Goal: Task Accomplishment & Management: Manage account settings

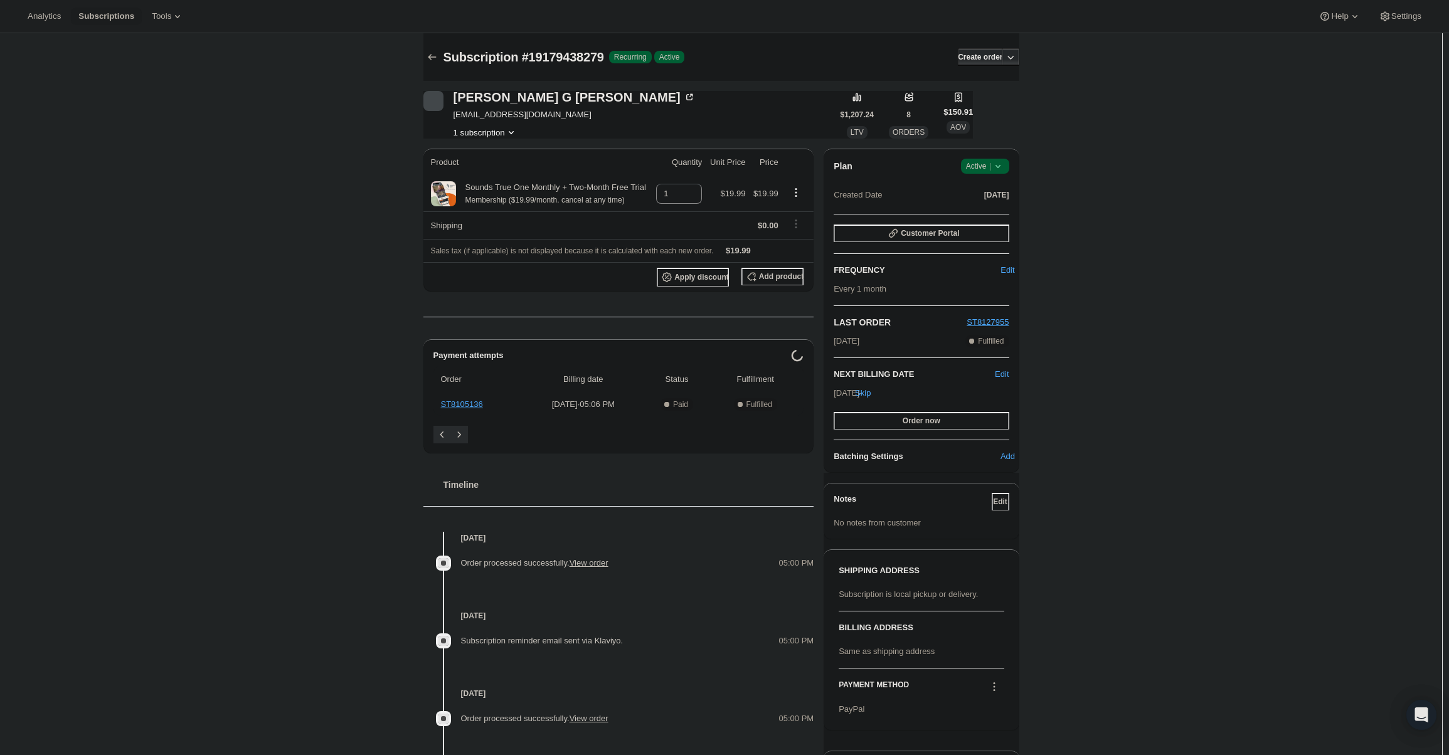
click at [998, 154] on div "Plan Success Active | Created Date [DATE] Customer Portal FREQUENCY Edit Every …" at bounding box center [921, 311] width 195 height 324
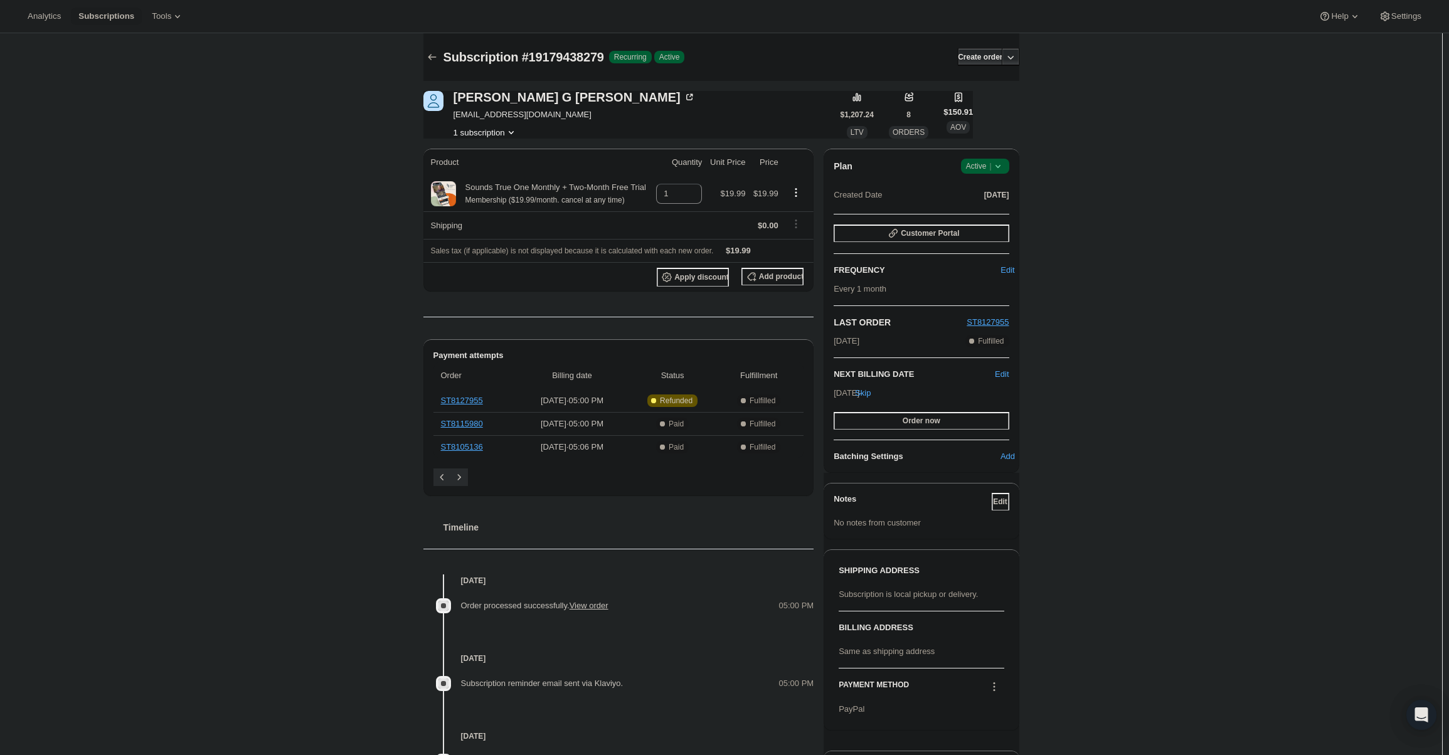
click at [1000, 166] on icon at bounding box center [997, 166] width 5 height 3
click at [999, 216] on span "Cancel subscription" at bounding box center [989, 212] width 71 height 9
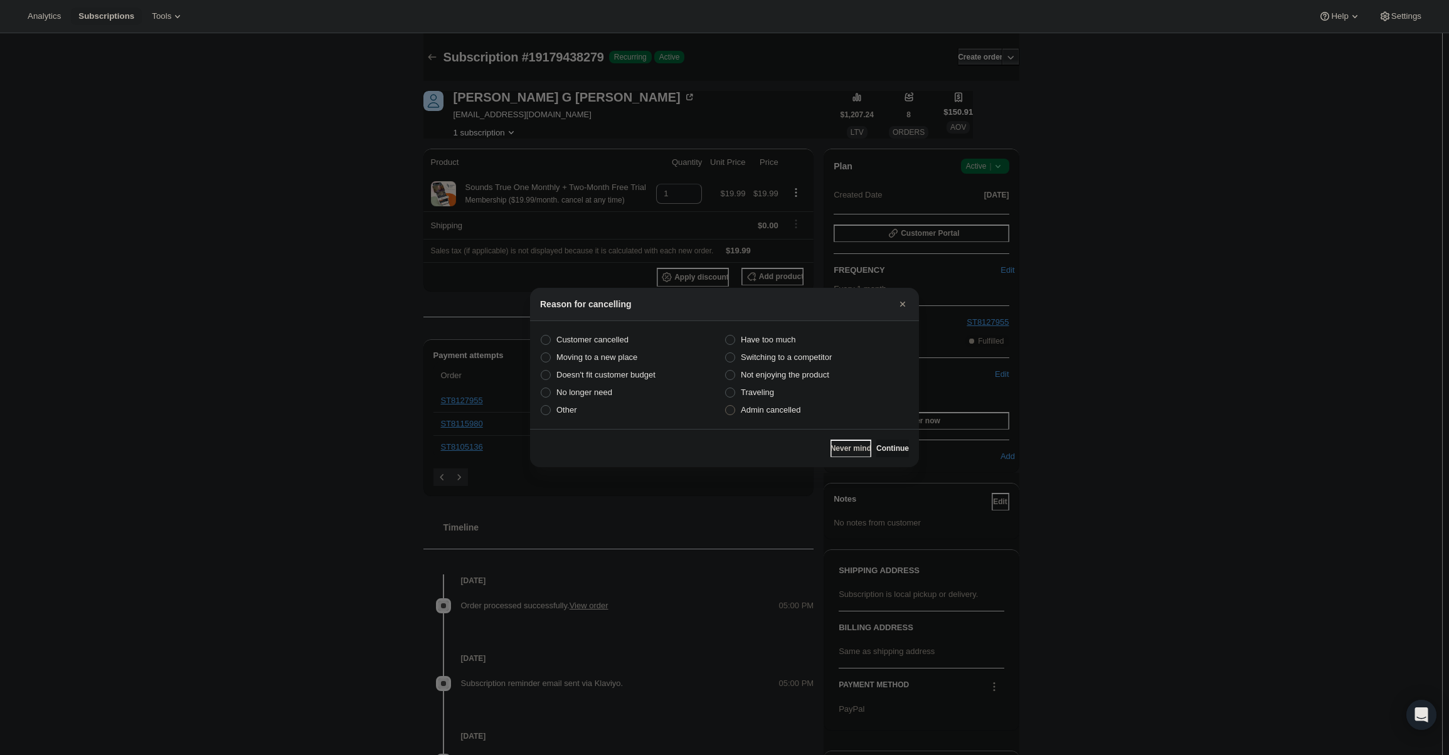
click at [803, 410] on label "Admin cancelled" at bounding box center [817, 411] width 184 height 18
click at [726, 406] on input "Admin cancelled" at bounding box center [725, 405] width 1 height 1
radio input "true"
click at [883, 445] on span "Continue" at bounding box center [893, 449] width 33 height 10
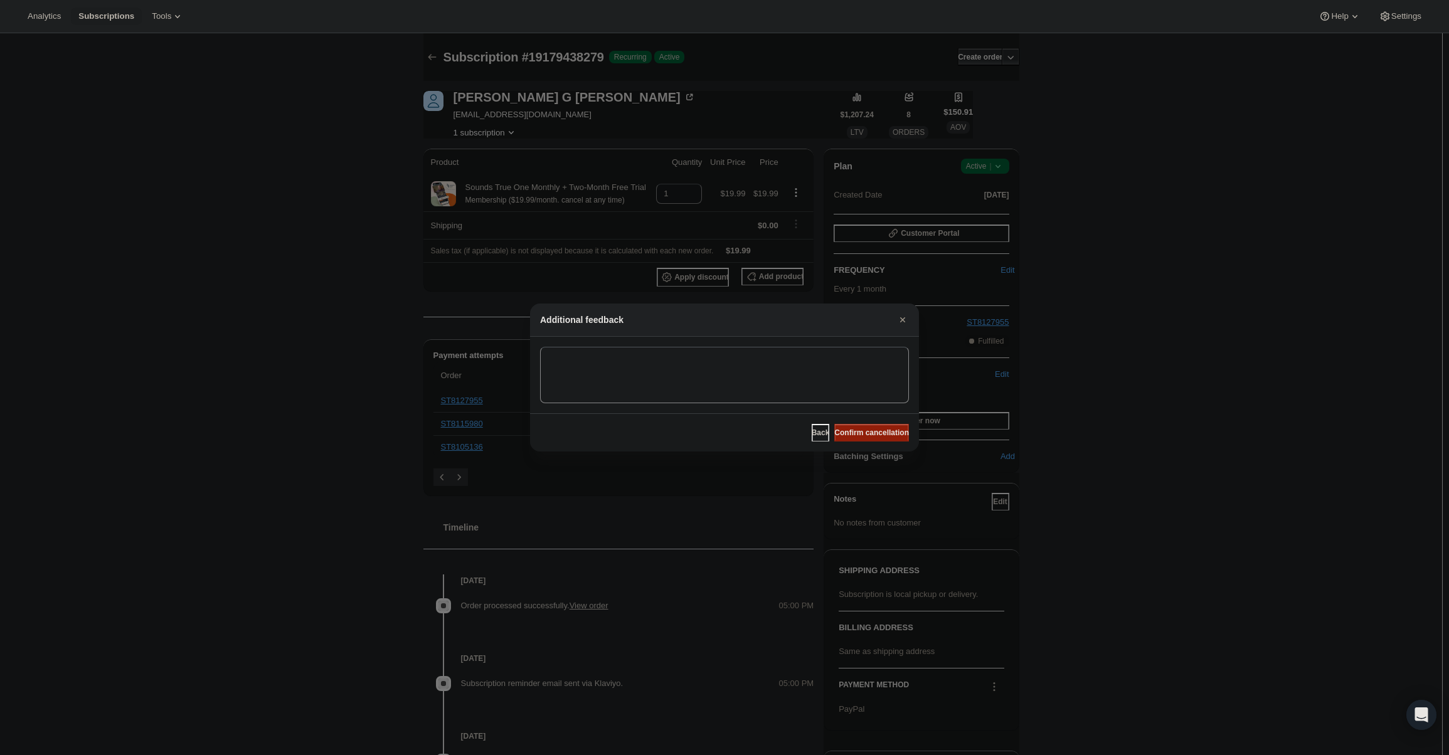
drag, startPoint x: 882, startPoint y: 435, endPoint x: 797, endPoint y: 379, distance: 101.5
click at [881, 434] on span "Confirm cancellation" at bounding box center [872, 433] width 75 height 10
